Goal: Use online tool/utility: Use online tool/utility

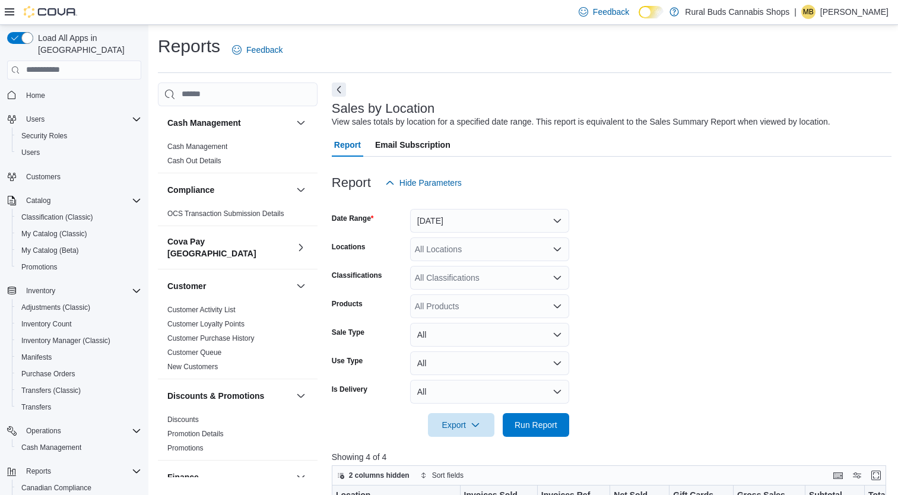
scroll to position [375, 0]
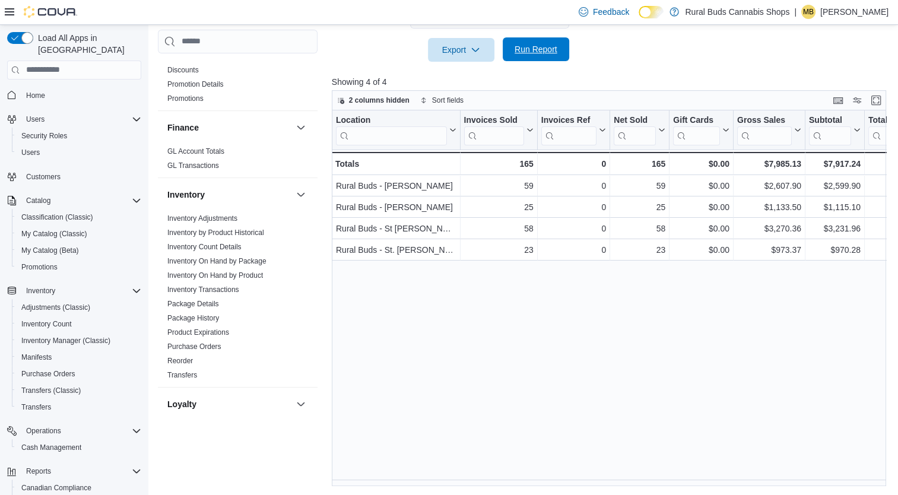
click at [535, 52] on span "Run Report" at bounding box center [535, 49] width 43 height 12
click at [536, 52] on span "Run Report" at bounding box center [535, 49] width 43 height 12
click at [510, 56] on span "Run Report" at bounding box center [536, 49] width 52 height 24
click at [529, 50] on span "Run Report" at bounding box center [535, 49] width 43 height 12
click at [520, 59] on span "Run Report" at bounding box center [536, 49] width 52 height 24
